Goal: Find specific page/section: Find specific page/section

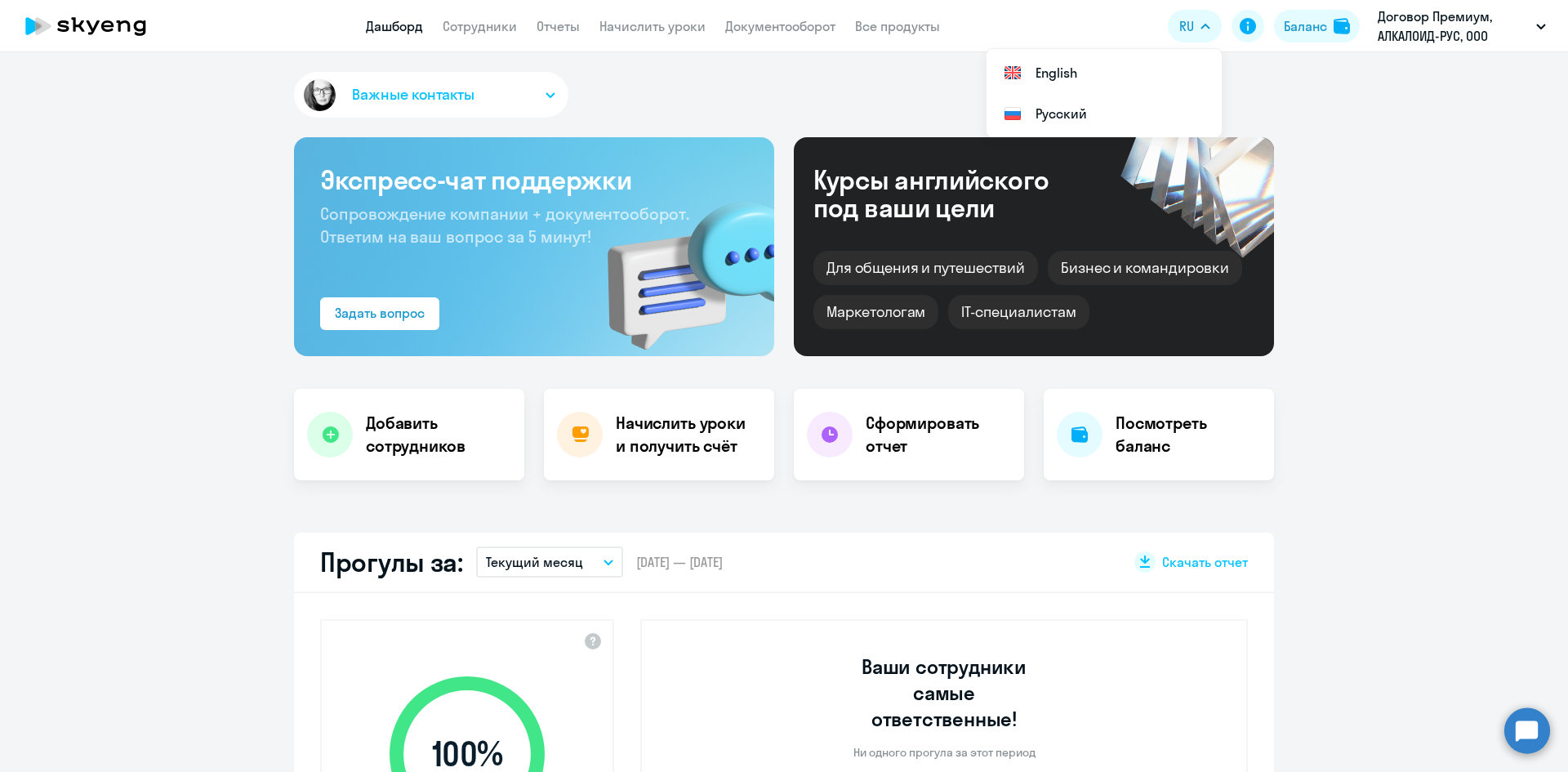
select select "30"
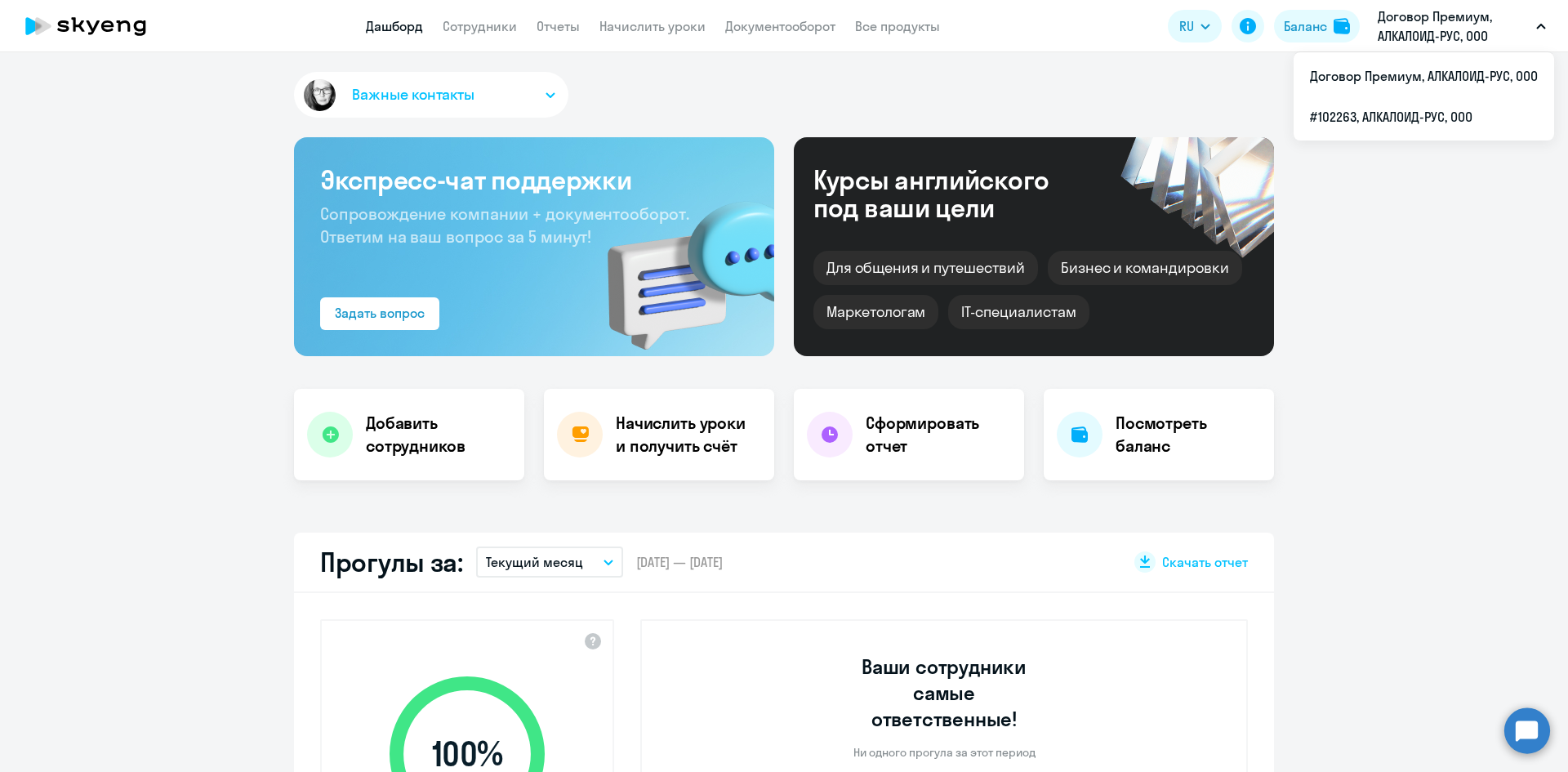
select select "30"
click at [1394, 26] on p "Договор Премиум, АЛКАЛОИД-РУС, ООО" at bounding box center [1454, 26] width 152 height 39
click at [1397, 39] on p "Договор Премиум, АЛКАЛОИД-РУС, ООО" at bounding box center [1454, 26] width 152 height 39
click at [1378, 122] on li "#102263, АЛКАЛОИД-РУС, ООО" at bounding box center [1424, 116] width 260 height 41
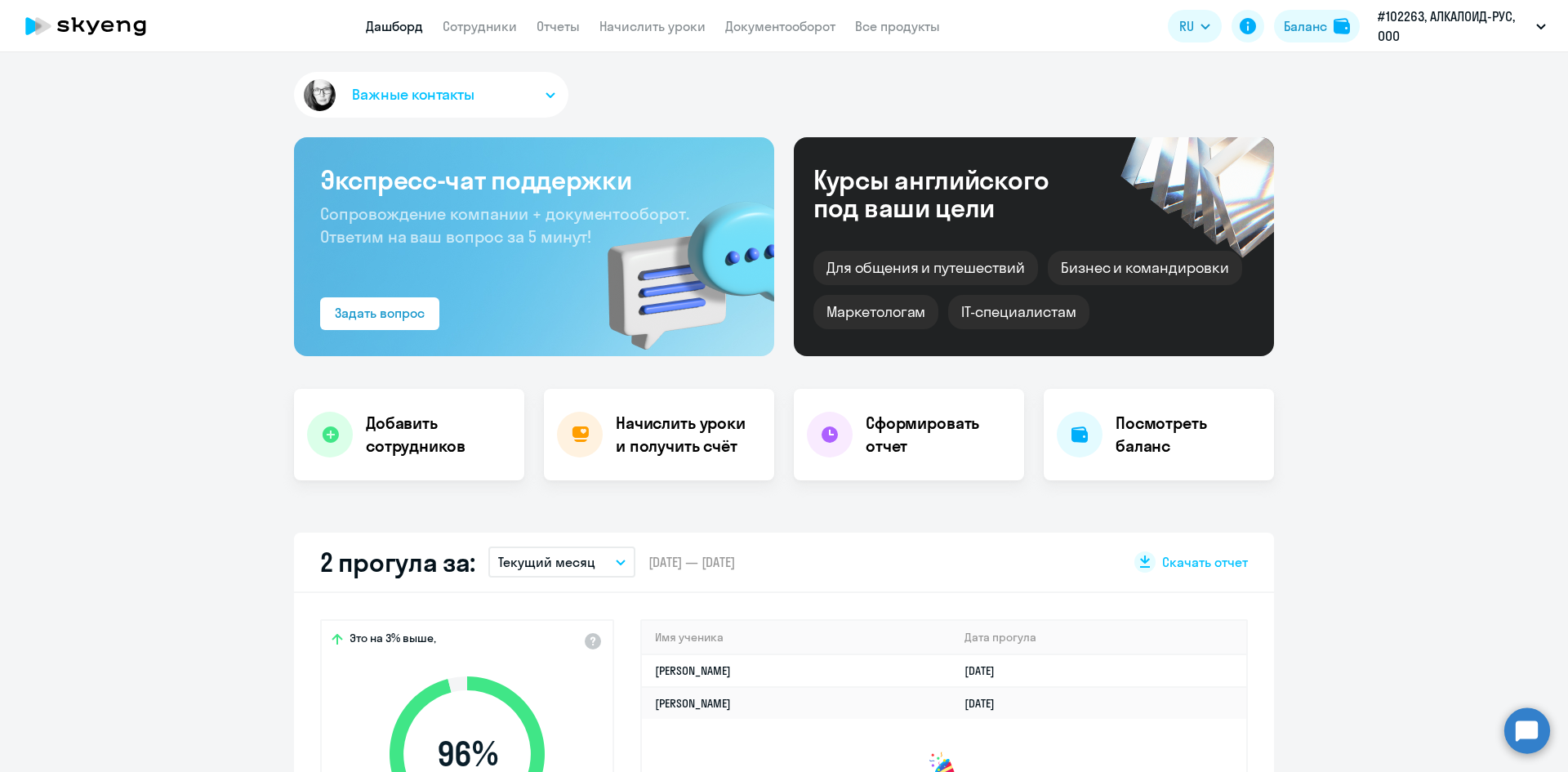
select select "30"
